Goal: Navigation & Orientation: Go to known website

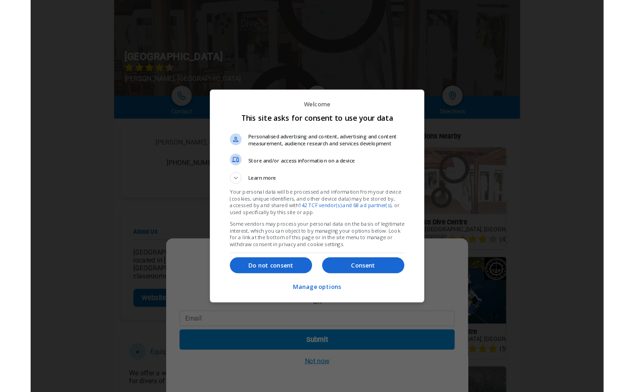
scroll to position [75, 0]
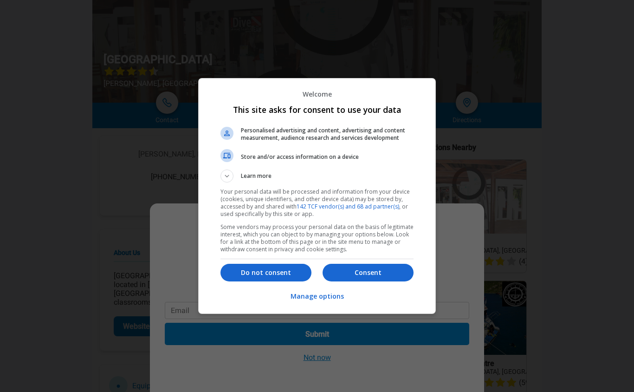
click at [396, 277] on p "Consent" at bounding box center [368, 272] width 91 height 9
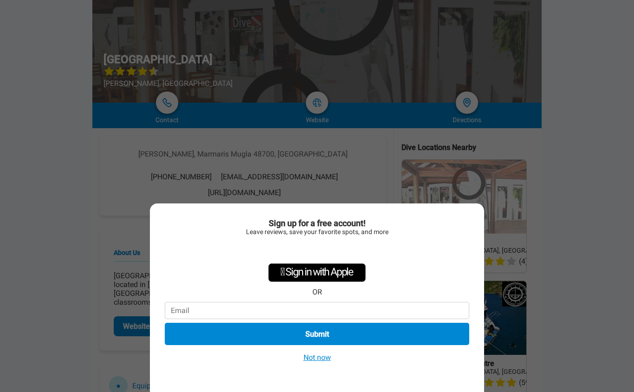
click at [326, 362] on button "Not now" at bounding box center [317, 357] width 33 height 10
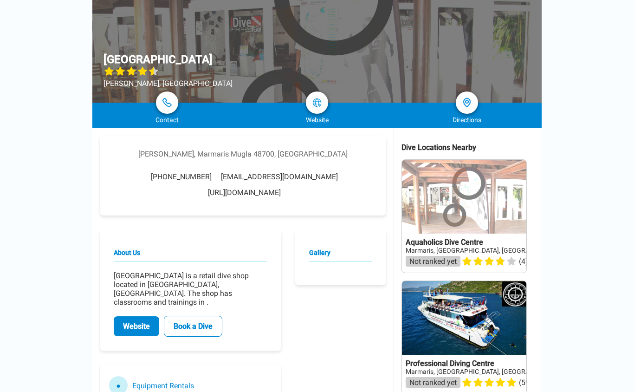
click at [137, 319] on link "Website" at bounding box center [137, 326] width 46 height 20
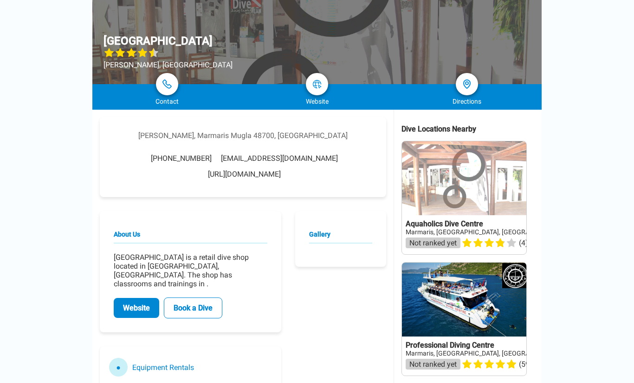
scroll to position [94, 0]
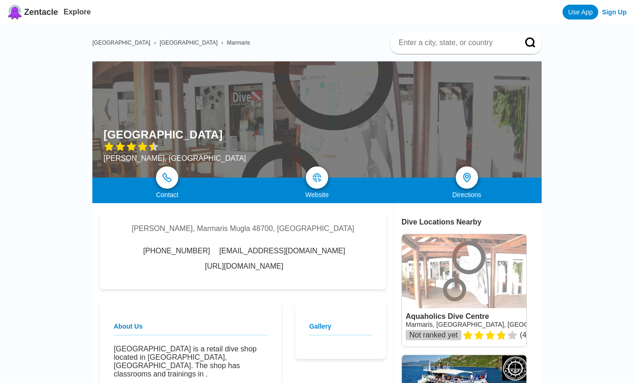
click at [320, 182] on img at bounding box center [317, 177] width 9 height 9
click at [166, 176] on img at bounding box center [167, 177] width 9 height 9
